Goal: Task Accomplishment & Management: Use online tool/utility

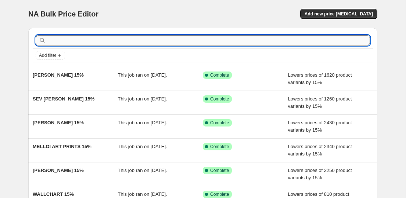
click at [110, 39] on input "text" at bounding box center [208, 40] width 323 height 10
paste input "[PERSON_NAME]"
type input "[PERSON_NAME]"
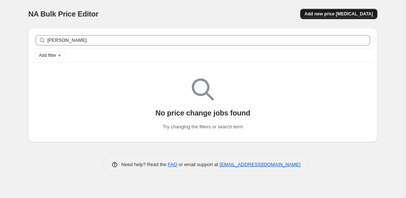
click at [334, 12] on span "Add new price [MEDICAL_DATA]" at bounding box center [339, 14] width 68 height 6
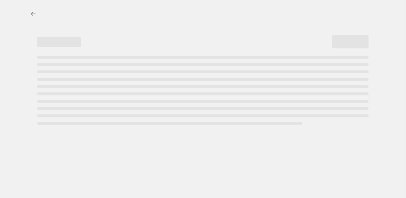
select select "percentage"
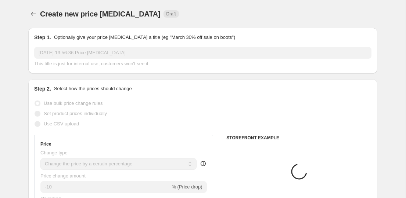
click at [141, 53] on input "[DATE] 13:56:36 Price [MEDICAL_DATA]" at bounding box center [202, 53] width 337 height 12
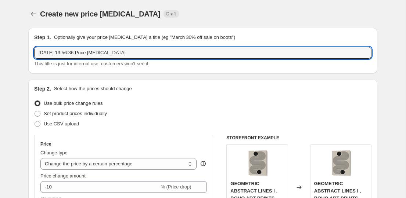
drag, startPoint x: 141, startPoint y: 53, endPoint x: -77, endPoint y: 49, distance: 218.3
click at [0, 49] on html "Home Settings Plans Skip to content Create new price [MEDICAL_DATA]. This page …" at bounding box center [203, 99] width 406 height 198
paste input "[PERSON_NAME]"
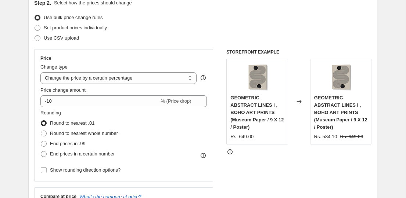
scroll to position [144, 0]
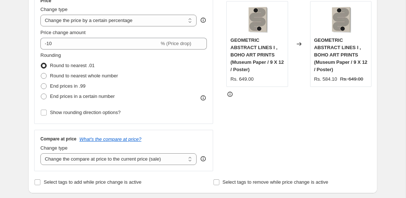
type input "[PERSON_NAME] 15%"
click at [84, 51] on div "Price Change type Change the price to a certain amount Change the price by a ce…" at bounding box center [123, 58] width 166 height 120
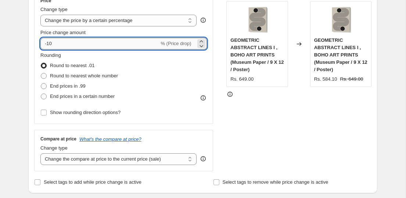
click at [84, 46] on input "-10" at bounding box center [99, 44] width 119 height 12
type input "-15"
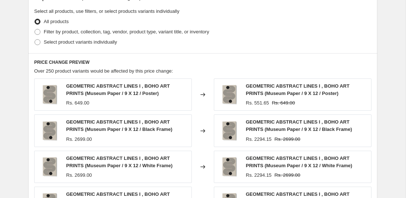
scroll to position [355, 0]
click at [66, 31] on span "Filter by product, collection, tag, vendor, product type, variant title, or inv…" at bounding box center [126, 32] width 165 height 6
click at [35, 29] on input "Filter by product, collection, tag, vendor, product type, variant title, or inv…" at bounding box center [35, 29] width 0 height 0
radio input "true"
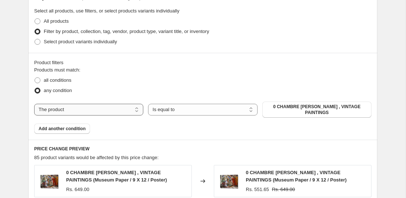
click at [76, 112] on select "The product The product's collection The product's tag The product's vendor The…" at bounding box center [88, 110] width 109 height 12
select select "collection"
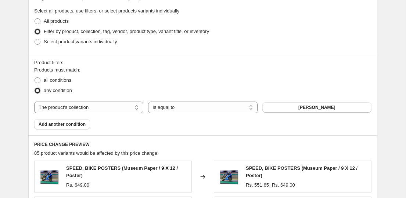
click at [298, 105] on span "[PERSON_NAME]" at bounding box center [316, 108] width 37 height 6
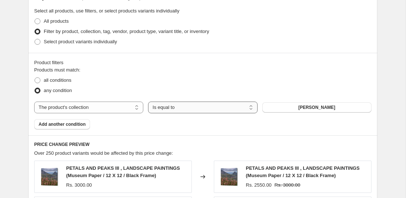
click at [182, 107] on select "Is equal to Is not equal to" at bounding box center [202, 108] width 109 height 12
click at [148, 102] on select "Is equal to Is not equal to" at bounding box center [202, 108] width 109 height 12
click at [182, 107] on select "Is equal to Is not equal to" at bounding box center [202, 108] width 109 height 12
click at [148, 102] on select "Is equal to Is not equal to" at bounding box center [202, 108] width 109 height 12
click at [182, 107] on select "Is equal to Is not equal to" at bounding box center [202, 108] width 109 height 12
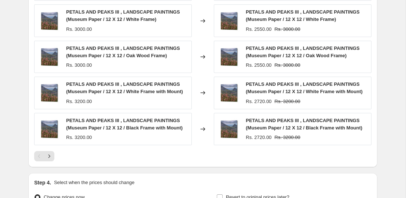
scroll to position [631, 0]
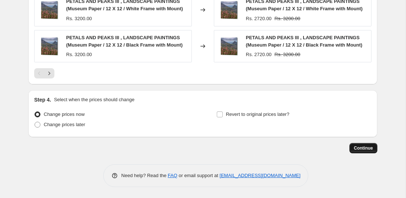
click at [364, 150] on span "Continue" at bounding box center [363, 149] width 19 height 6
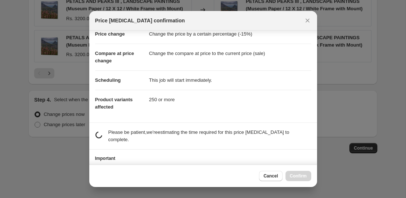
scroll to position [50, 0]
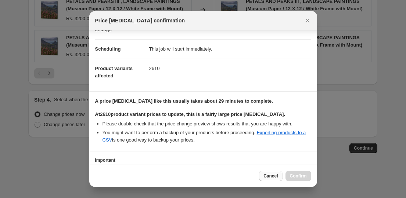
click at [272, 173] on button "Cancel" at bounding box center [270, 176] width 23 height 10
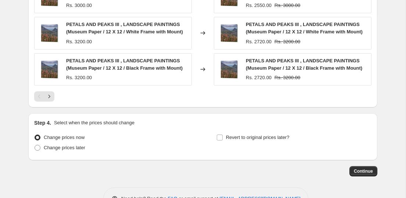
scroll to position [631, 0]
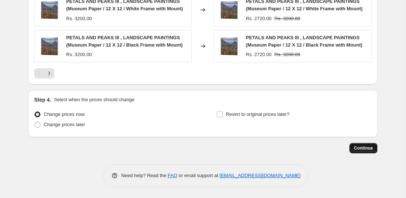
click at [360, 145] on button "Continue" at bounding box center [363, 148] width 28 height 10
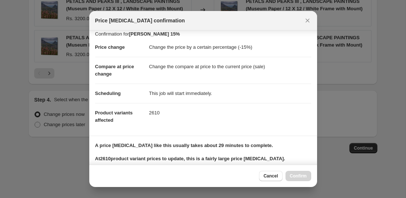
scroll to position [106, 0]
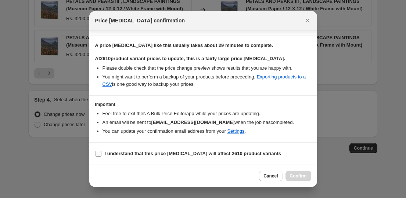
click at [203, 153] on b "I understand that this price [MEDICAL_DATA] will affect 2610 product variants" at bounding box center [193, 154] width 177 height 6
click at [101, 153] on input "I understand that this price [MEDICAL_DATA] will affect 2610 product variants" at bounding box center [99, 154] width 6 height 6
checkbox input "true"
click at [303, 179] on button "Confirm" at bounding box center [299, 176] width 26 height 10
